Goal: Information Seeking & Learning: Learn about a topic

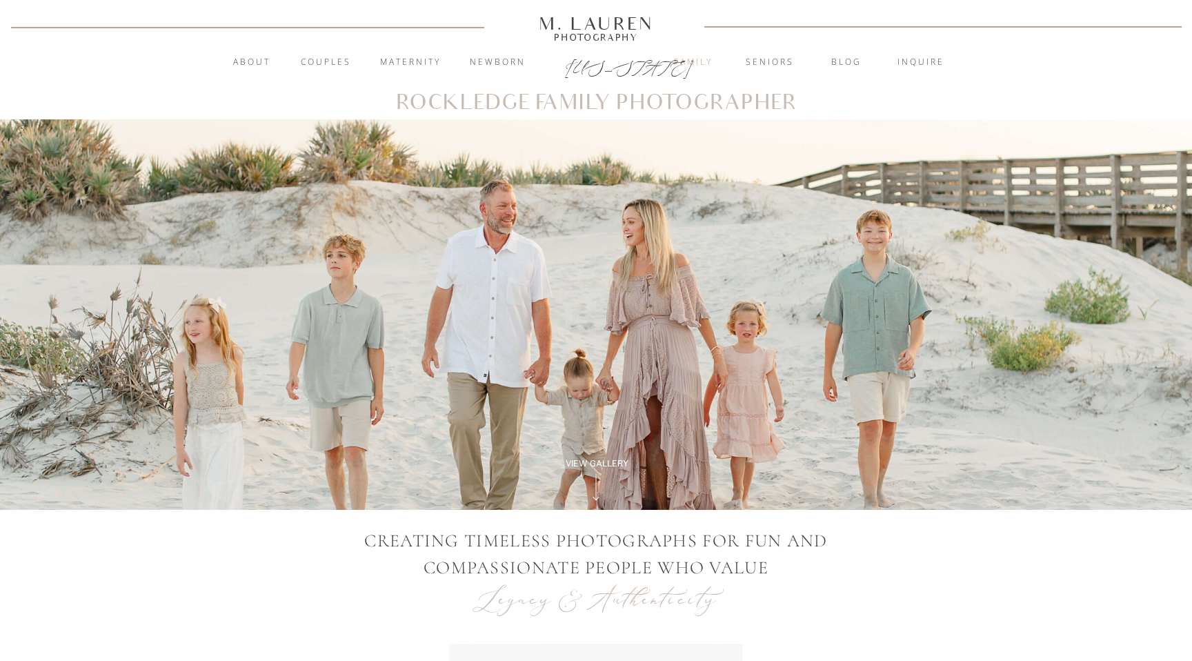
click at [705, 61] on nav "Family" at bounding box center [693, 63] width 74 height 14
click at [626, 399] on div at bounding box center [596, 314] width 1192 height 390
click at [695, 59] on nav "Family" at bounding box center [693, 63] width 74 height 14
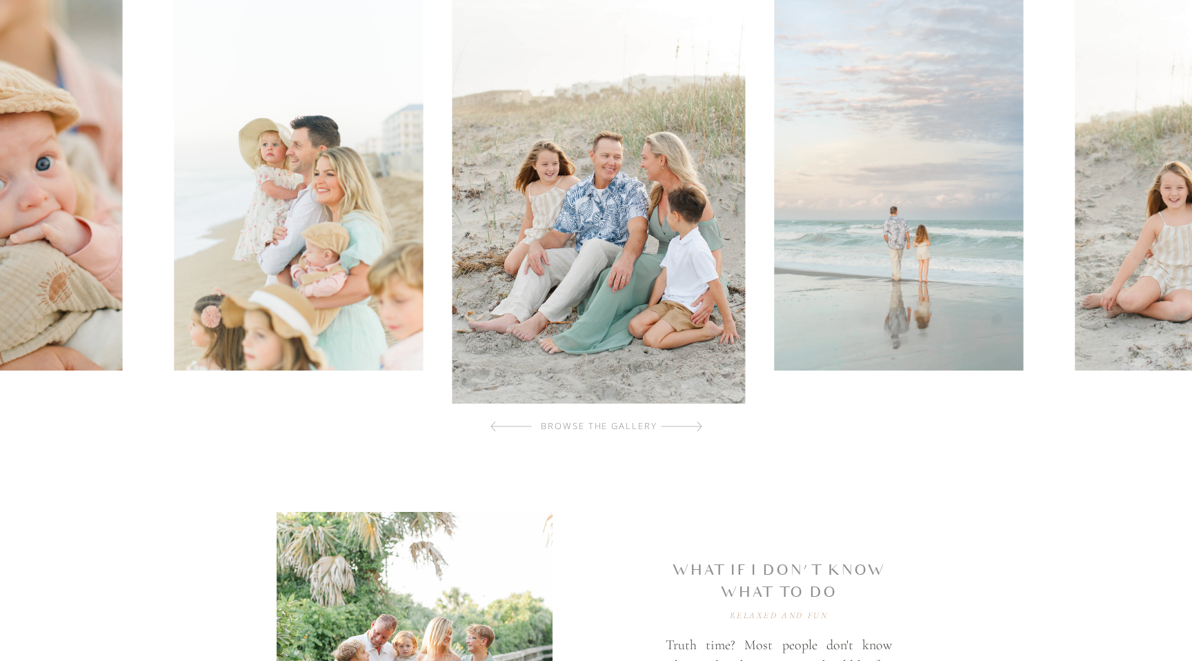
scroll to position [476, 0]
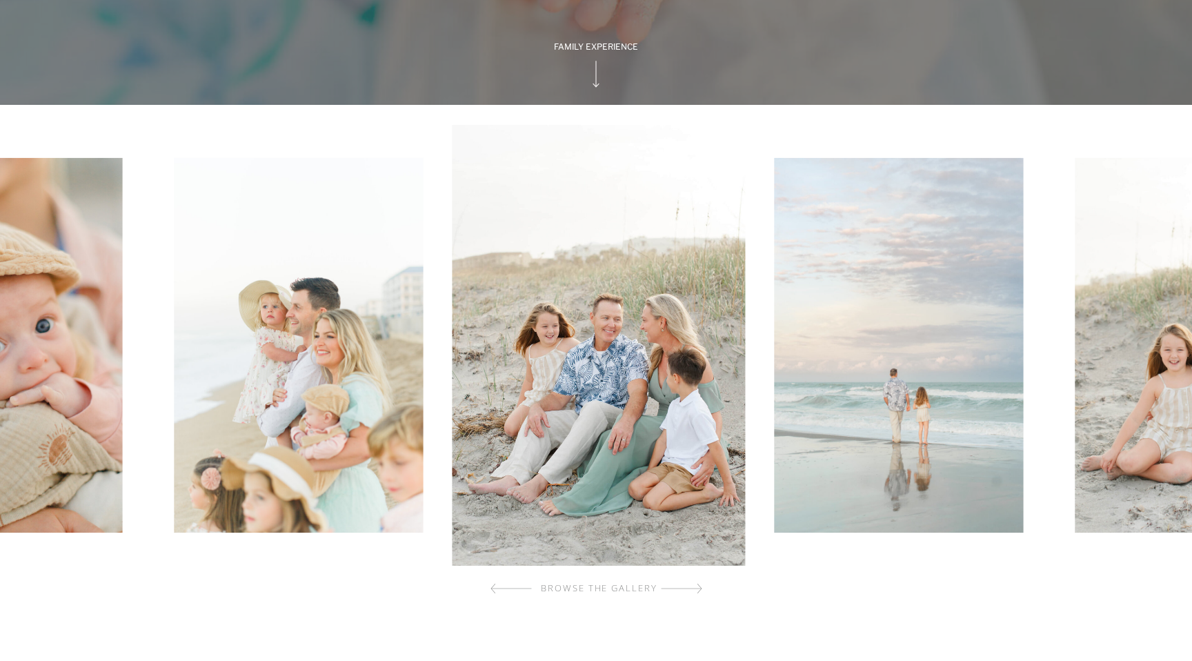
scroll to position [322, 0]
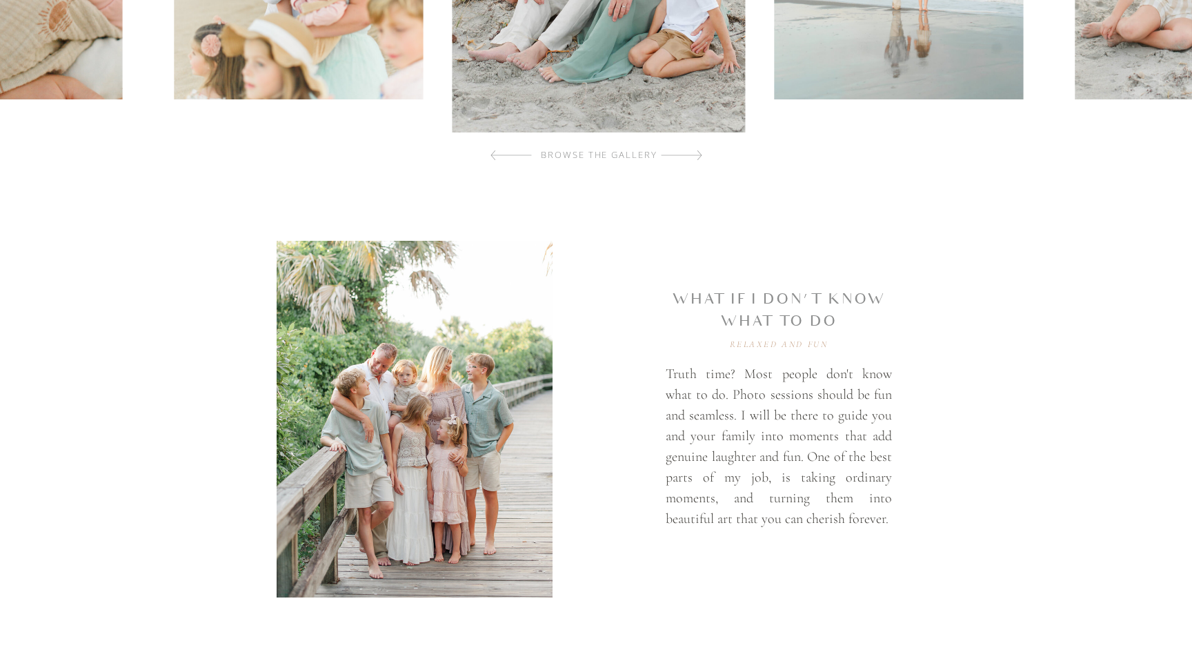
scroll to position [748, 0]
click at [490, 156] on div at bounding box center [510, 156] width 41 height 28
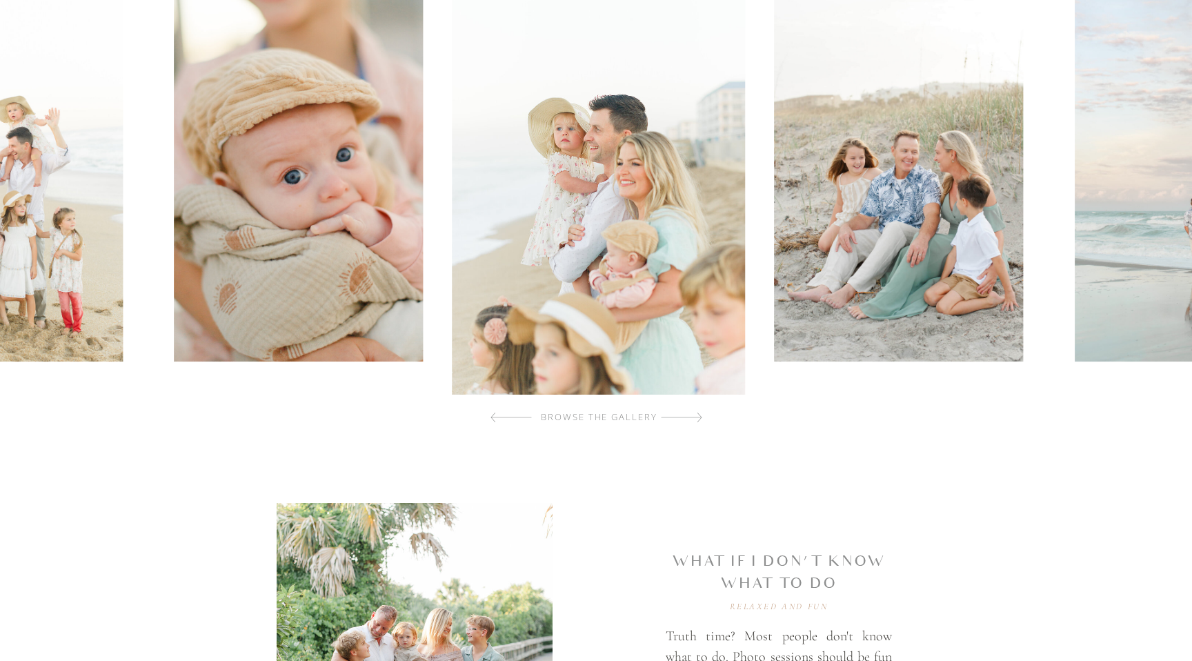
scroll to position [488, 0]
click at [495, 414] on div at bounding box center [510, 416] width 41 height 28
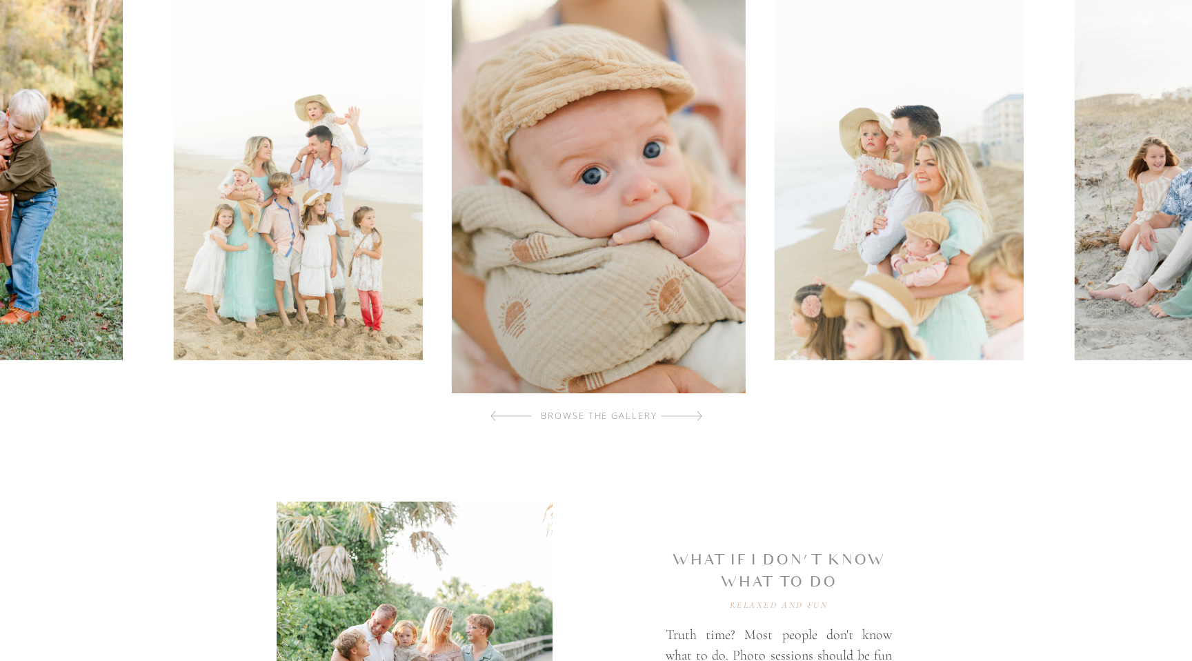
click at [495, 415] on div at bounding box center [510, 416] width 41 height 28
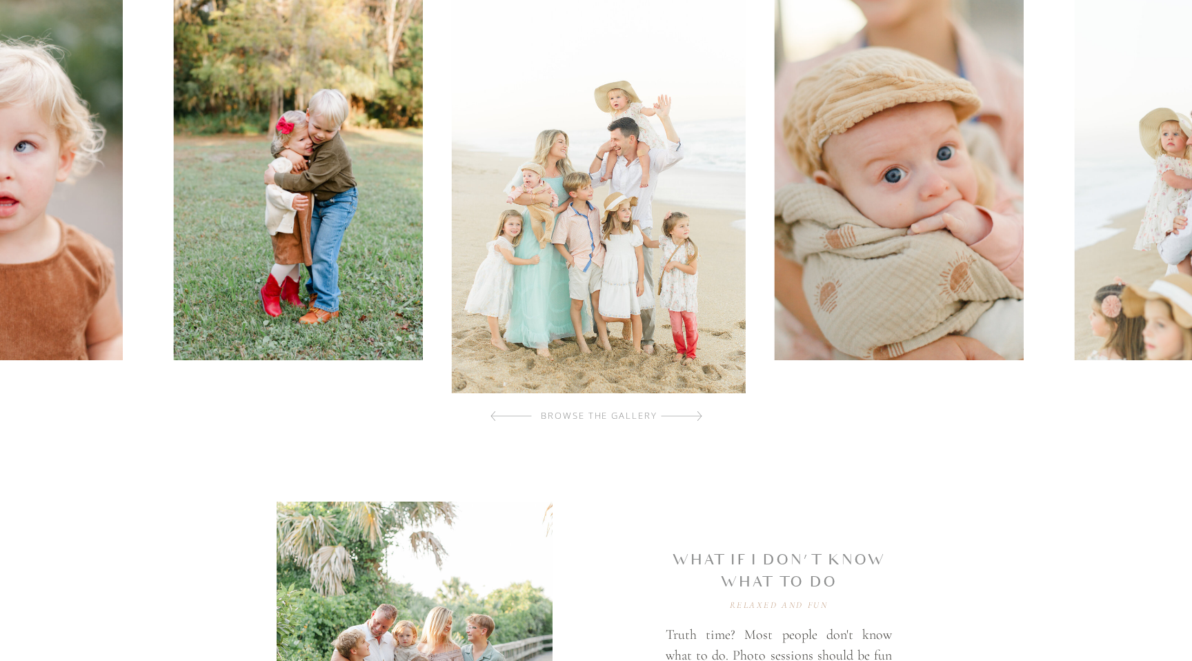
click at [495, 415] on div at bounding box center [510, 416] width 41 height 28
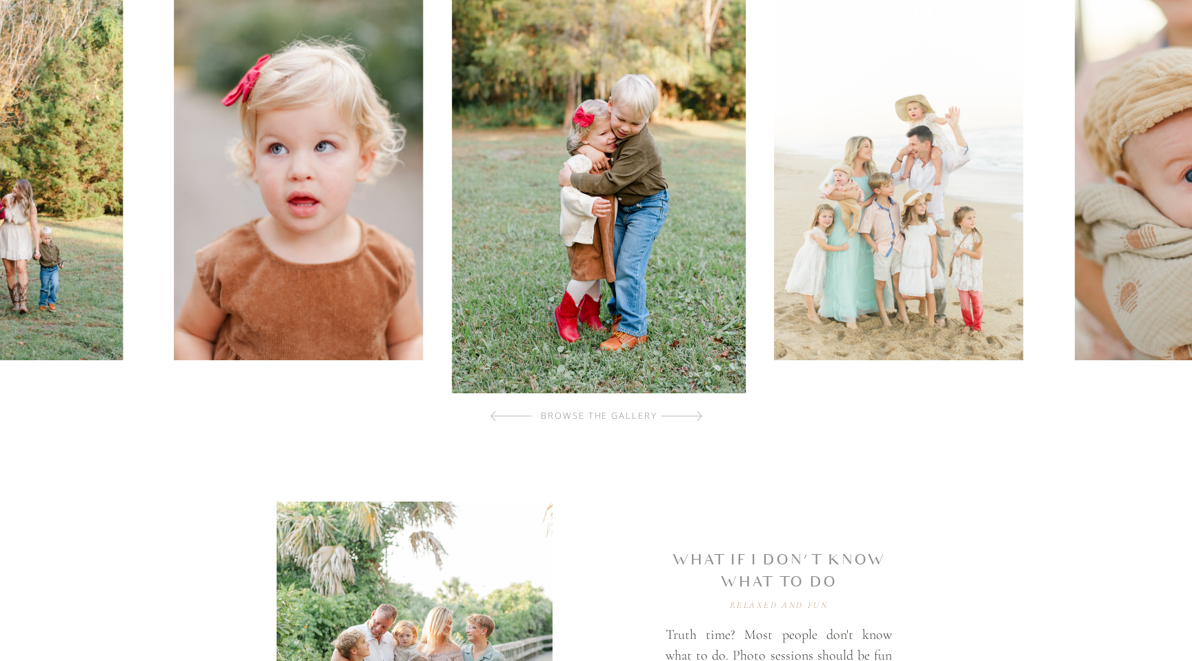
click at [495, 418] on div at bounding box center [510, 416] width 41 height 28
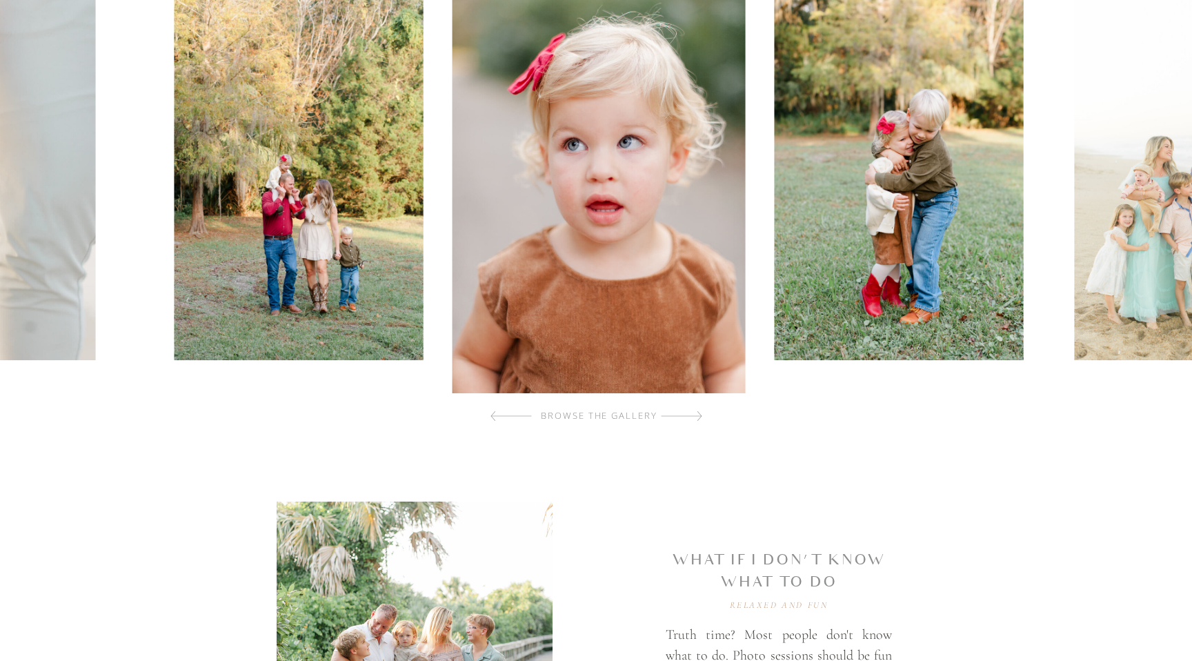
click at [495, 418] on div at bounding box center [510, 416] width 41 height 28
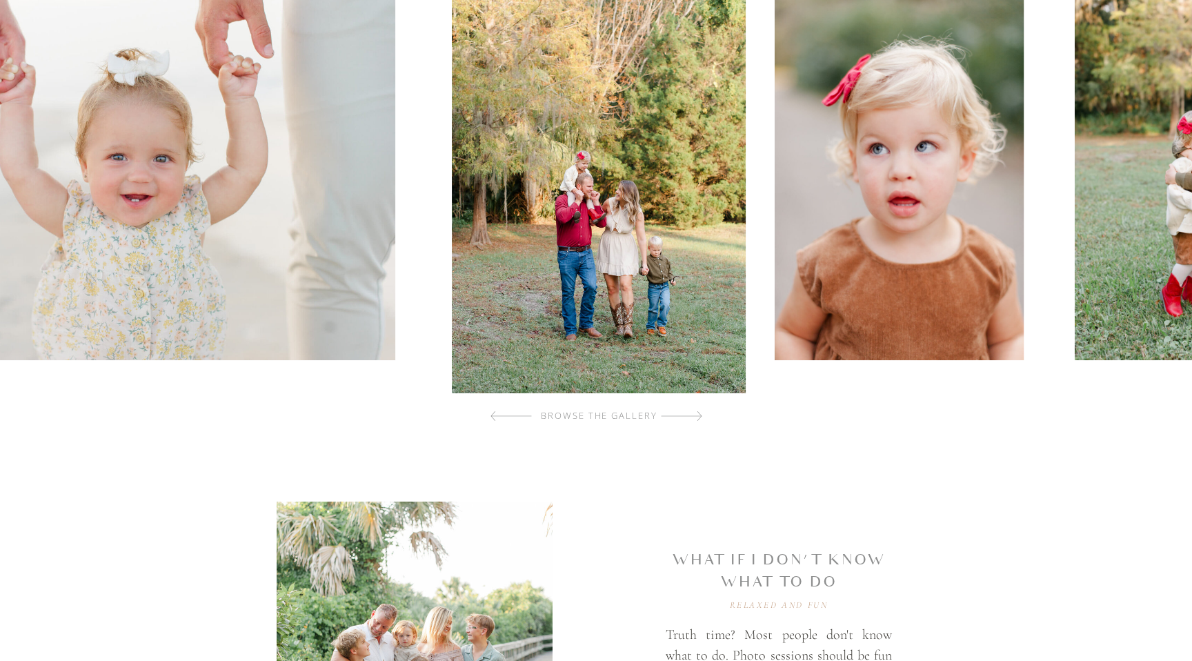
click at [495, 418] on div at bounding box center [510, 416] width 41 height 28
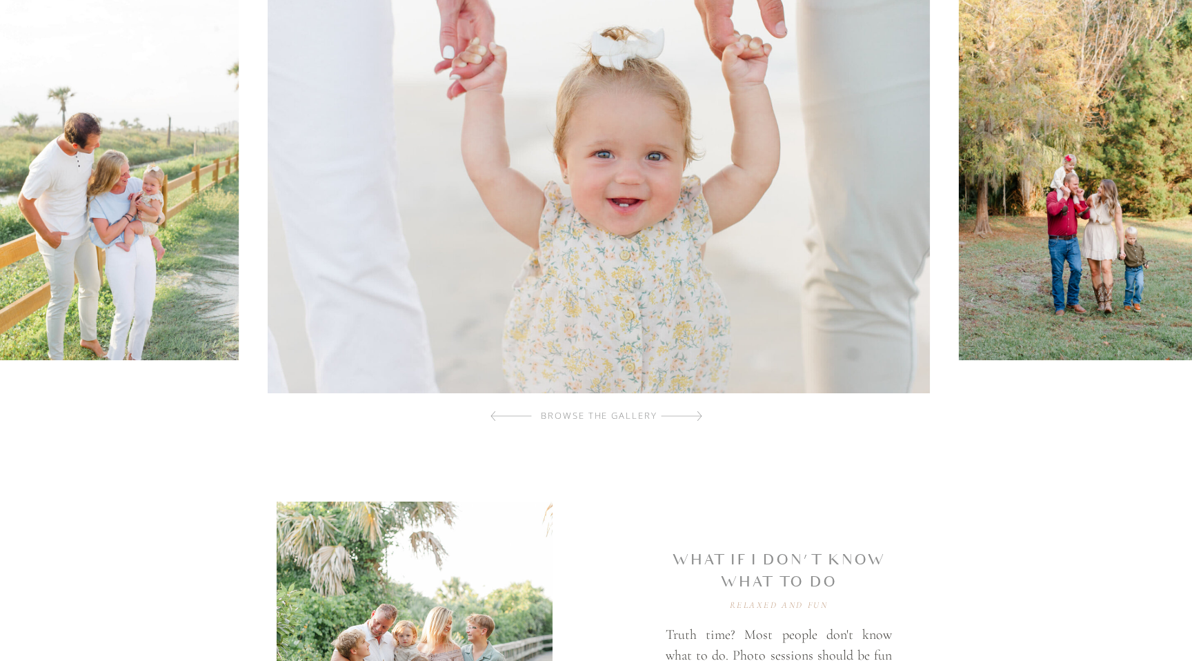
click at [495, 418] on div at bounding box center [510, 416] width 41 height 28
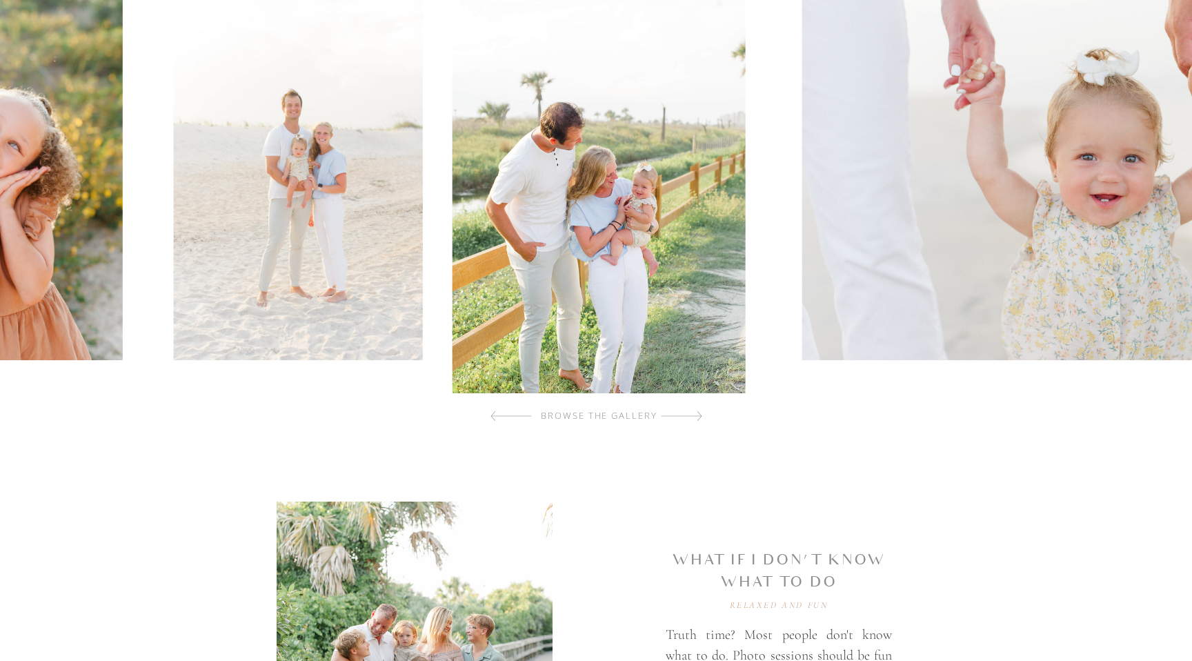
click at [495, 418] on div at bounding box center [510, 416] width 41 height 28
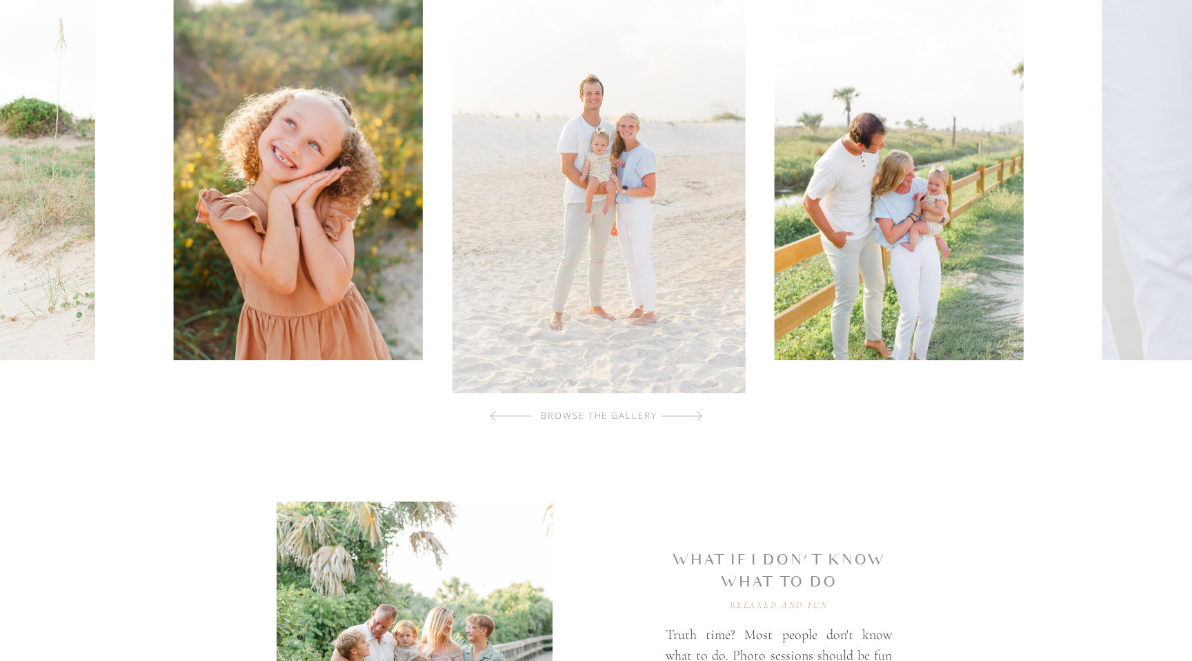
click at [495, 418] on div at bounding box center [510, 416] width 41 height 28
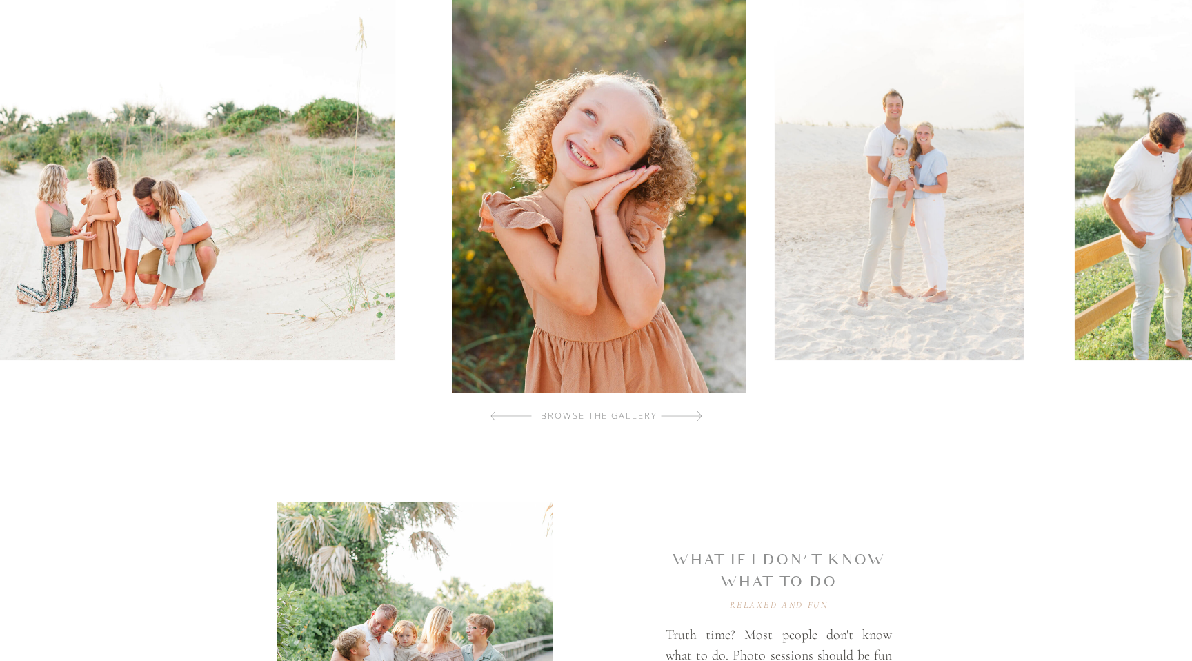
click at [495, 418] on div at bounding box center [510, 416] width 41 height 28
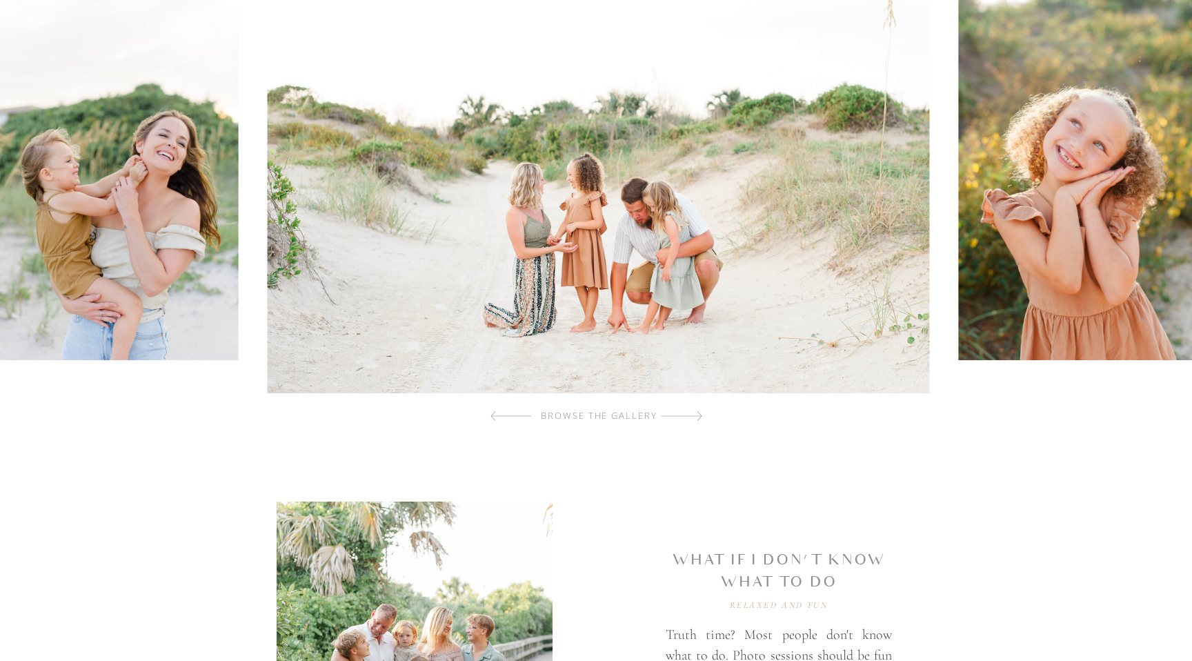
click at [495, 418] on div at bounding box center [510, 416] width 41 height 28
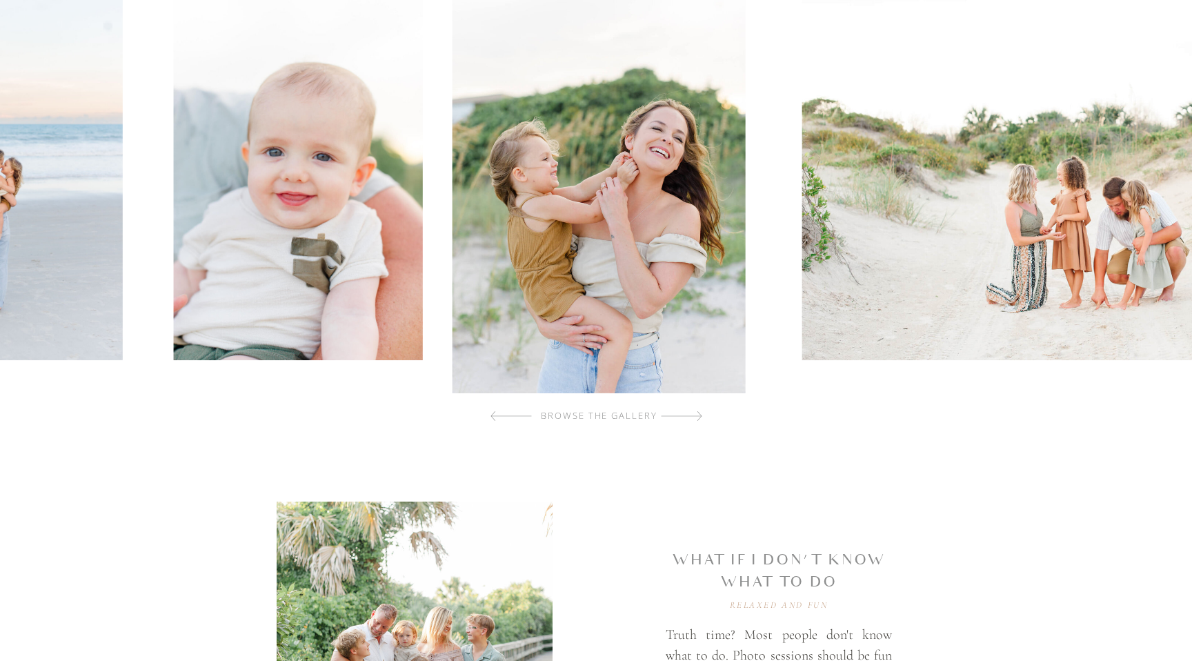
click at [495, 418] on div at bounding box center [510, 416] width 41 height 28
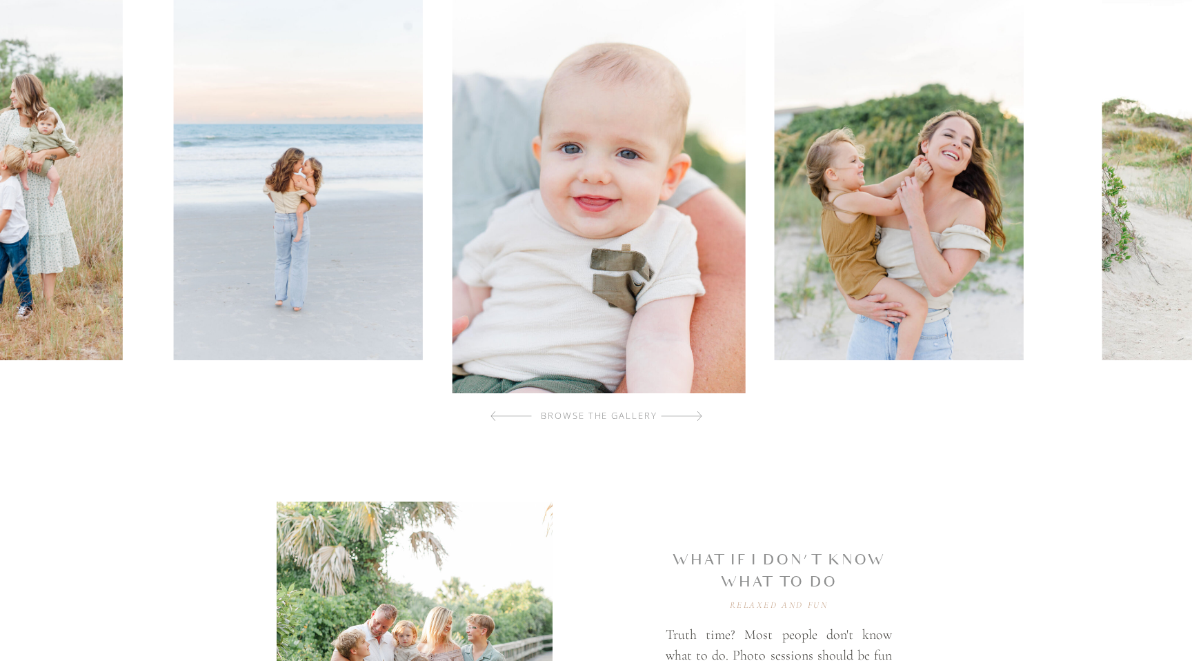
click at [495, 418] on div at bounding box center [510, 416] width 41 height 28
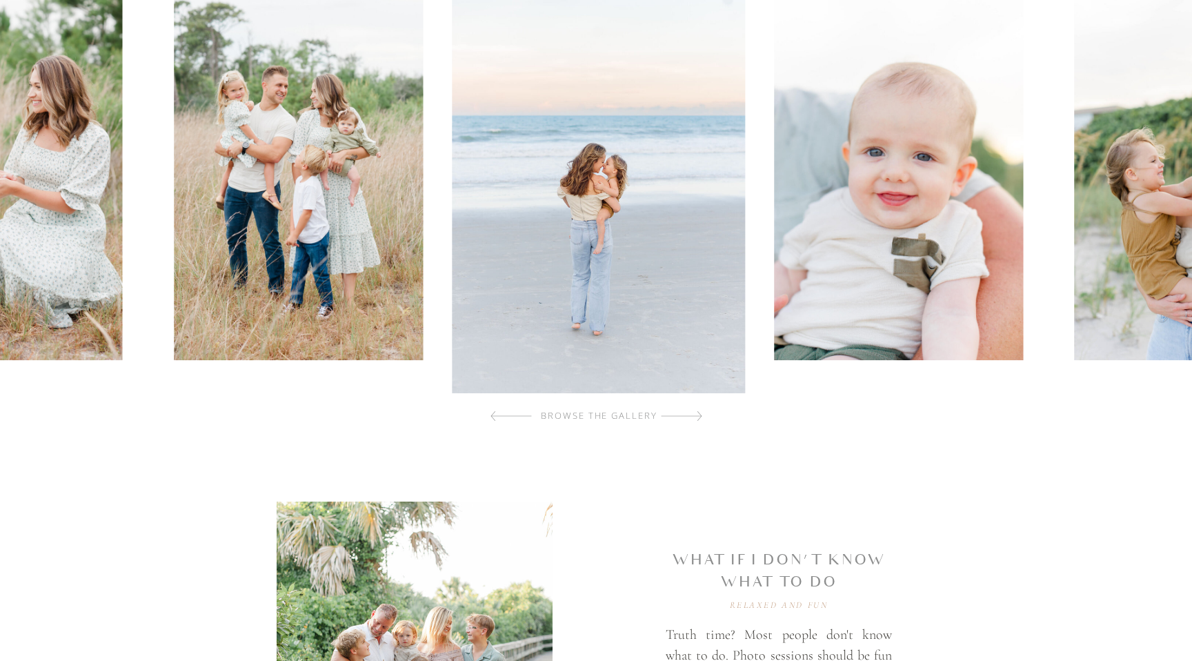
click at [495, 418] on div at bounding box center [510, 416] width 41 height 28
